Goal: Find specific page/section: Find specific page/section

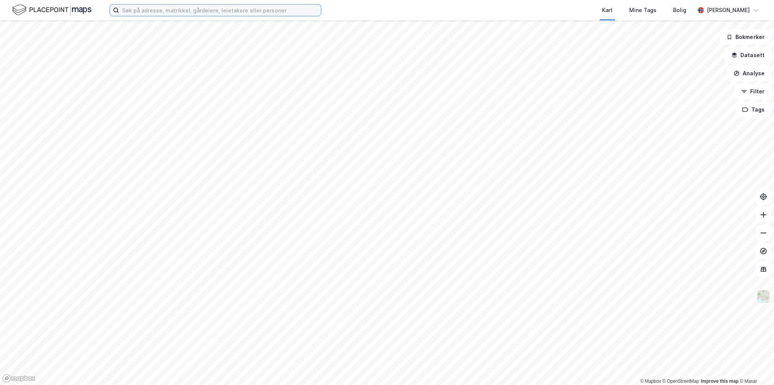
click at [198, 13] on input at bounding box center [220, 10] width 202 height 11
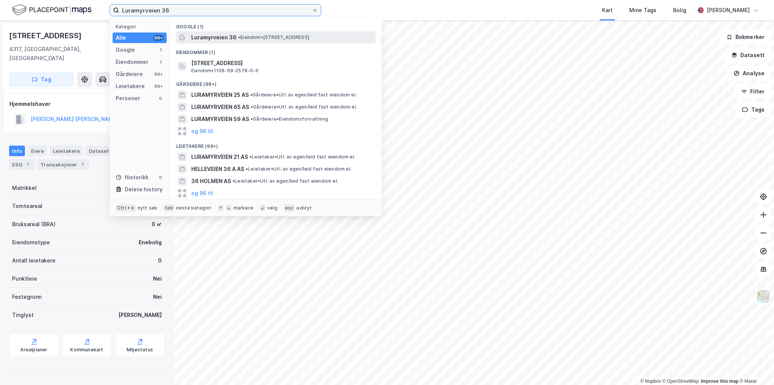
type input "Luramyrveien 36"
click at [238, 38] on span "•" at bounding box center [239, 37] width 2 height 6
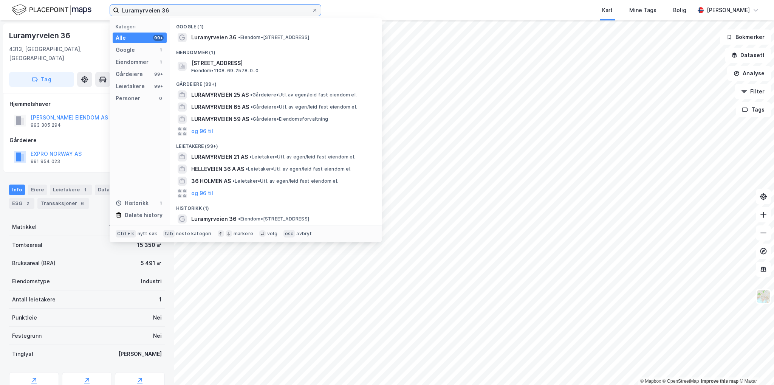
drag, startPoint x: 178, startPoint y: 12, endPoint x: 119, endPoint y: 13, distance: 59.0
click at [119, 13] on input "Luramyrveien 36" at bounding box center [215, 10] width 193 height 11
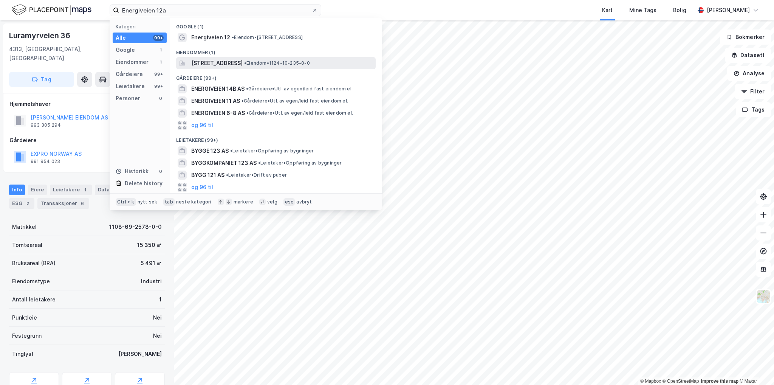
click at [233, 63] on span "[STREET_ADDRESS]" at bounding box center [216, 63] width 51 height 9
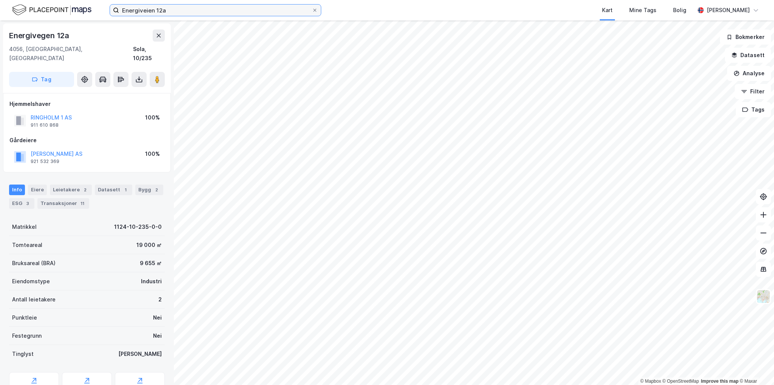
click at [275, 9] on input "Energiveien 12a" at bounding box center [215, 10] width 193 height 11
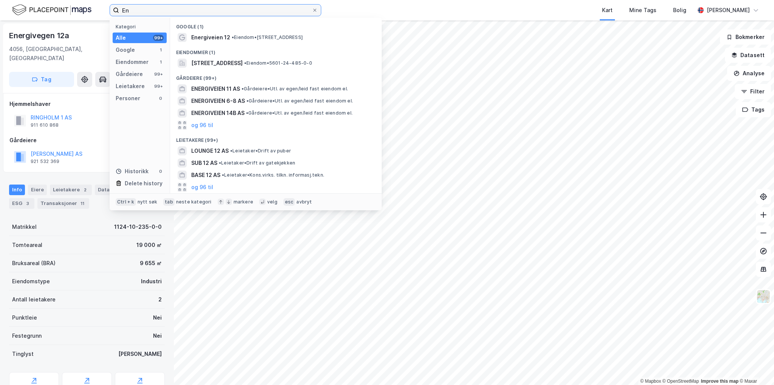
type input "E"
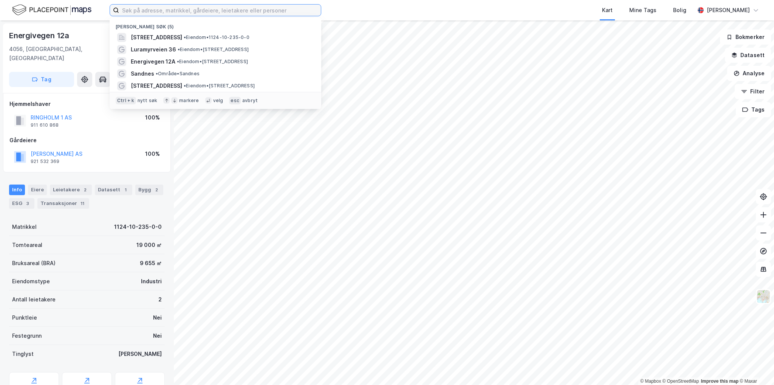
paste input "[STREET_ADDRESS]"
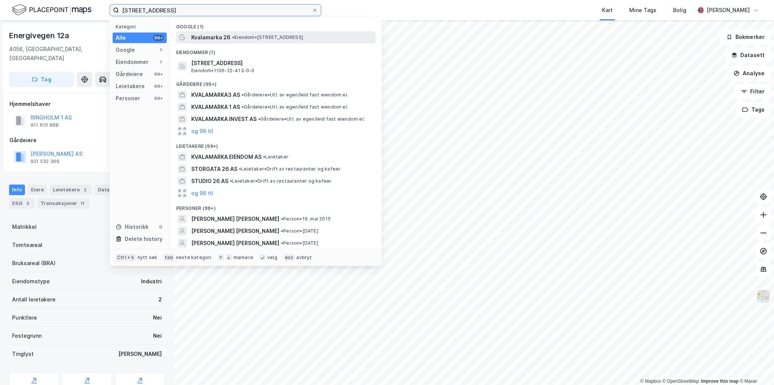
type input "[STREET_ADDRESS]"
click at [284, 37] on span "• Eiendom • [STREET_ADDRESS]" at bounding box center [267, 37] width 71 height 6
